Goal: Task Accomplishment & Management: Use online tool/utility

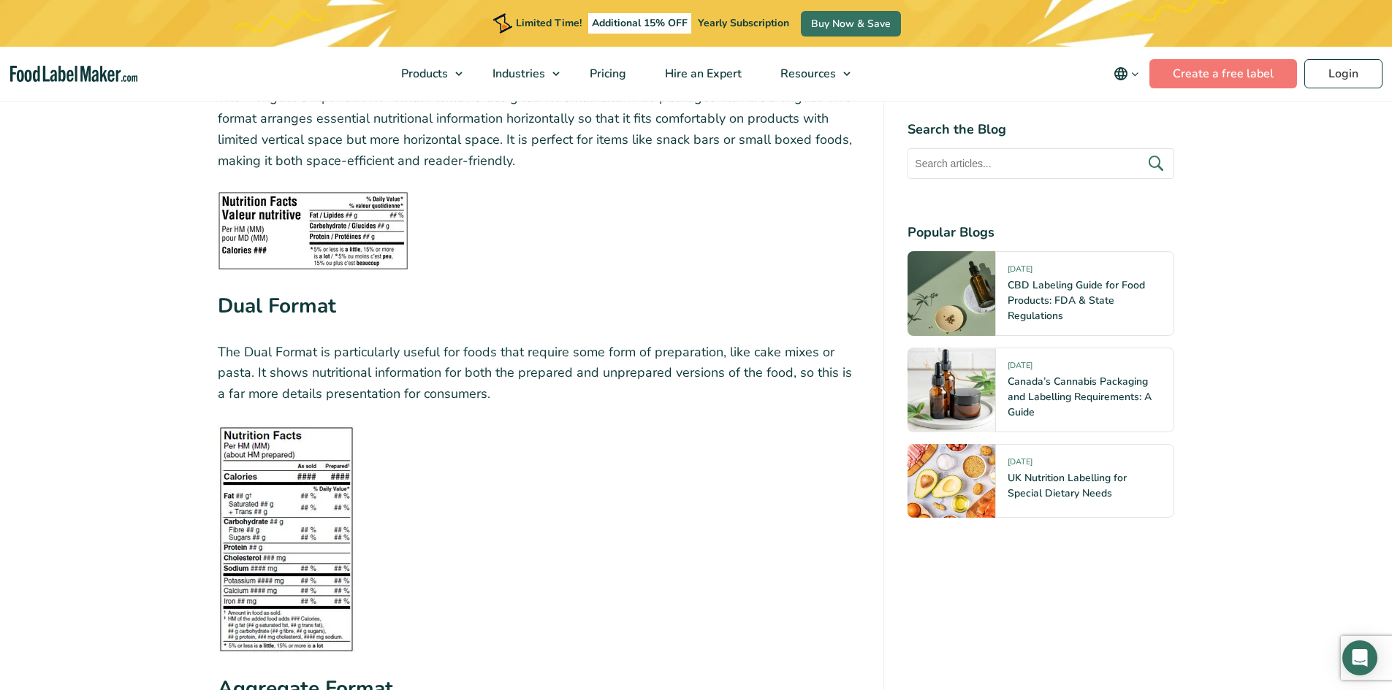
scroll to position [4018, 0]
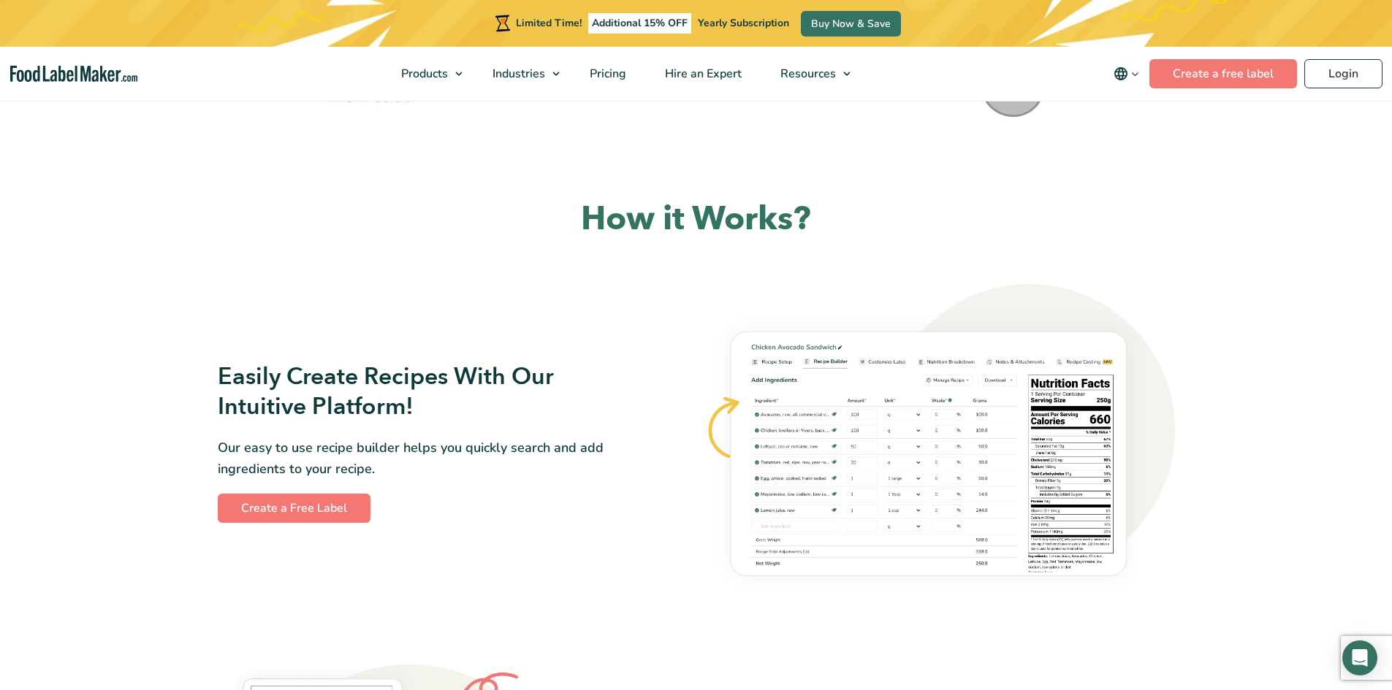
scroll to position [652, 0]
click at [274, 525] on link "Create a Free Label" at bounding box center [294, 509] width 153 height 29
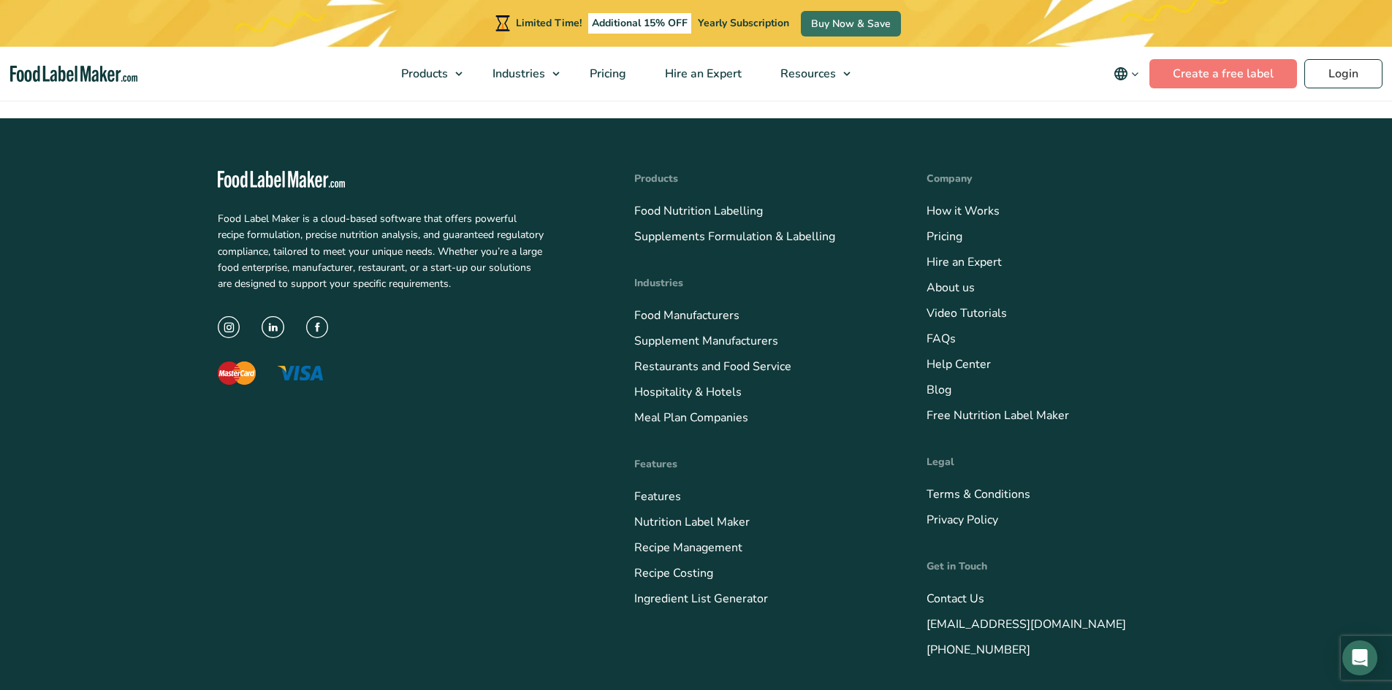
scroll to position [5925, 0]
